Goal: Information Seeking & Learning: Find specific fact

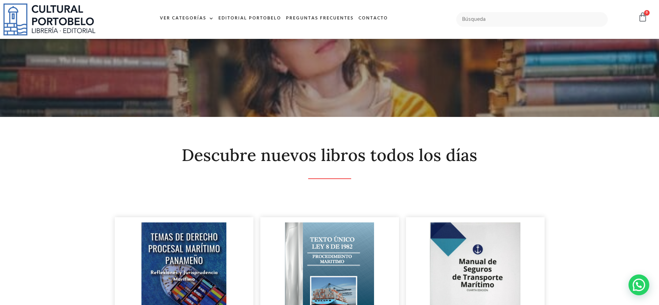
scroll to position [346, 0]
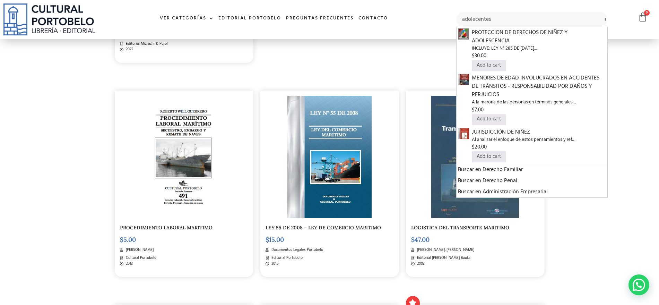
type input "adolecentes"
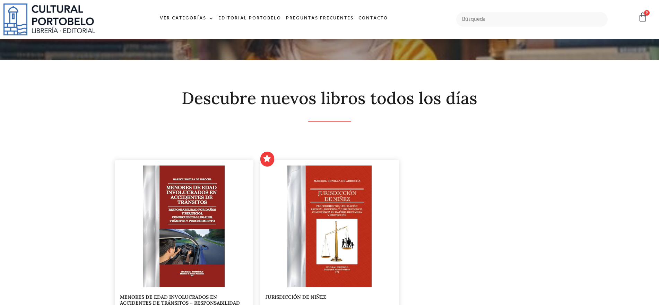
scroll to position [10, 0]
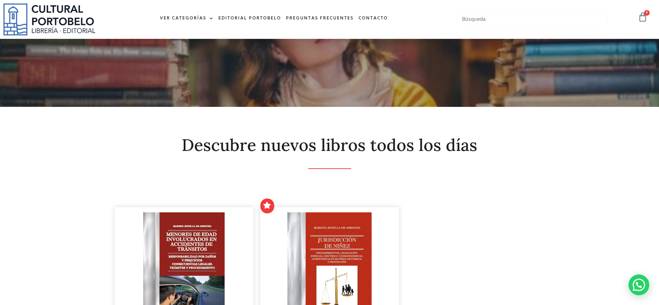
click at [463, 18] on input "text" at bounding box center [532, 19] width 152 height 15
type input "resoponsabilidad penal"
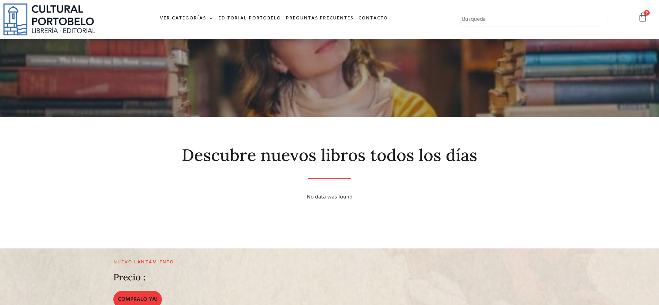
click at [544, 17] on input "text" at bounding box center [532, 19] width 152 height 15
type input "del adolente"
